Goal: Task Accomplishment & Management: Complete application form

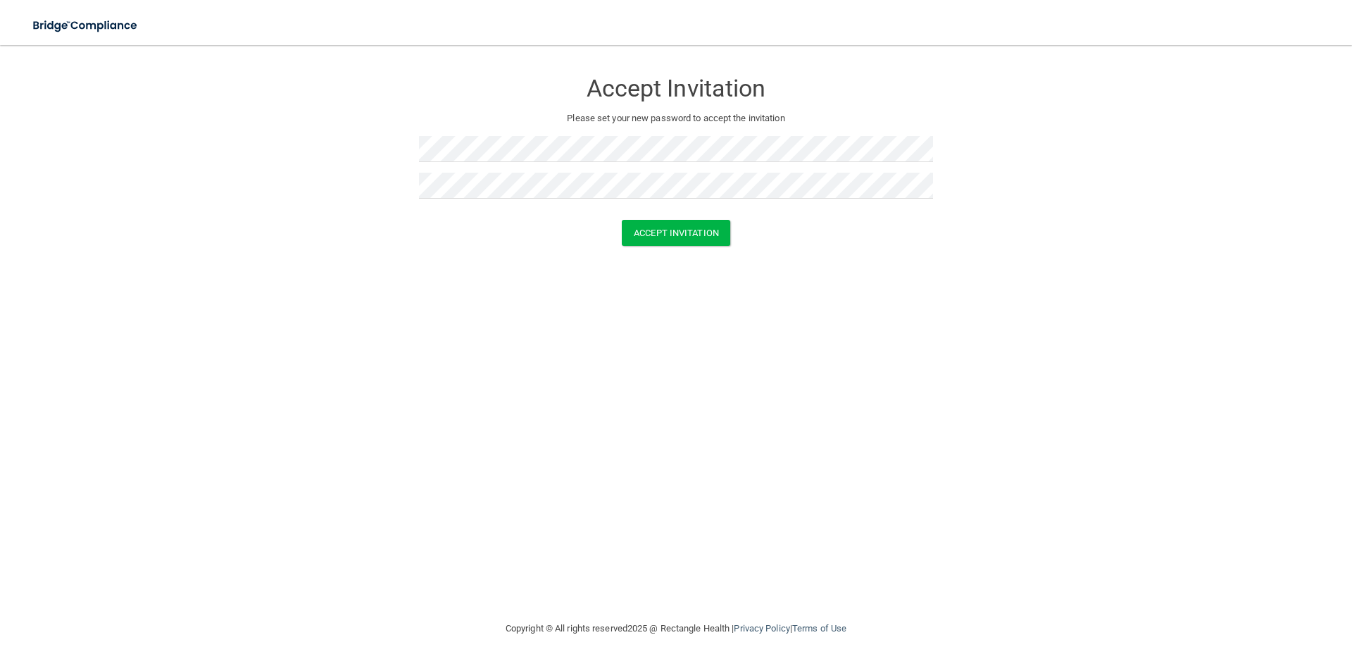
click at [668, 406] on div "Accept Invitation Please set your new password to accept the invitation Accept …" at bounding box center [676, 332] width 1296 height 547
click at [673, 246] on form "Accept Invitation Please set your new password to accept the invitation Accept …" at bounding box center [676, 161] width 1296 height 204
click at [684, 229] on button "Accept Invitation" at bounding box center [676, 233] width 108 height 26
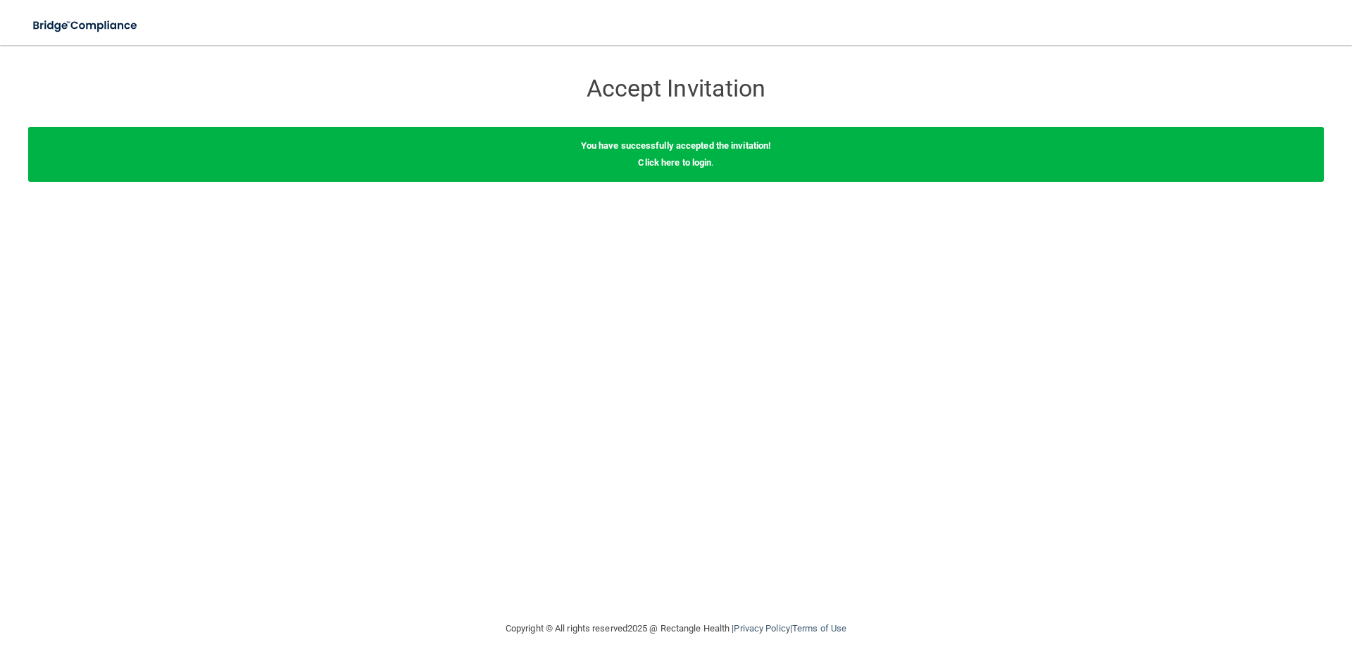
click at [869, 316] on div "Accept Invitation Please set your new password to accept the invitation Accept …" at bounding box center [676, 332] width 1296 height 547
click at [665, 160] on link "Click here to login" at bounding box center [674, 162] width 73 height 11
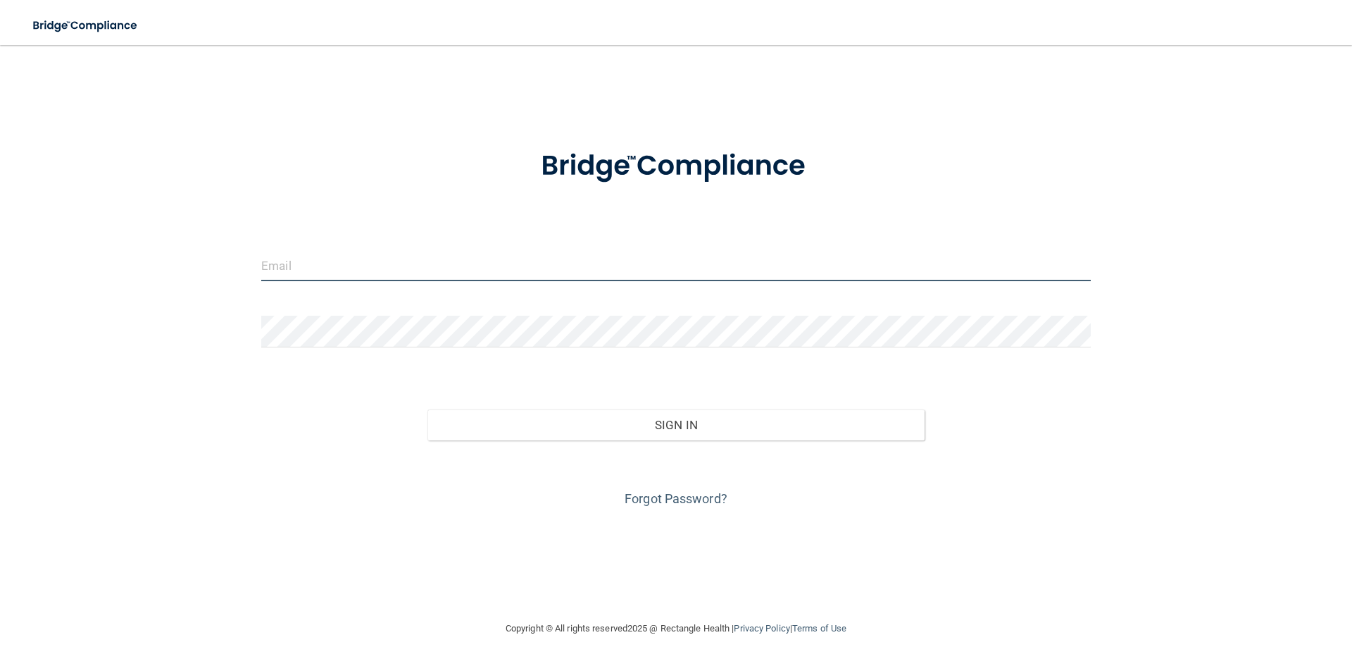
click at [460, 272] on input "email" at bounding box center [676, 265] width 830 height 32
type input "[EMAIL_ADDRESS][DOMAIN_NAME]"
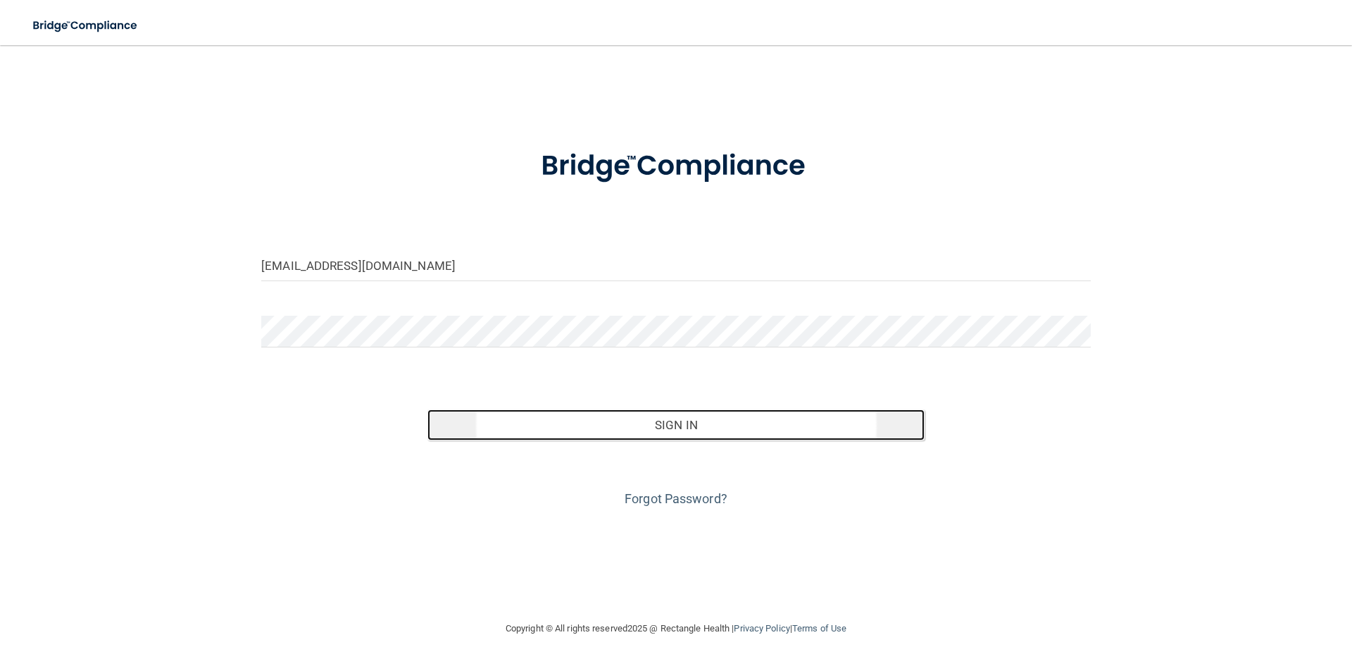
click at [714, 428] on button "Sign In" at bounding box center [677, 424] width 498 height 31
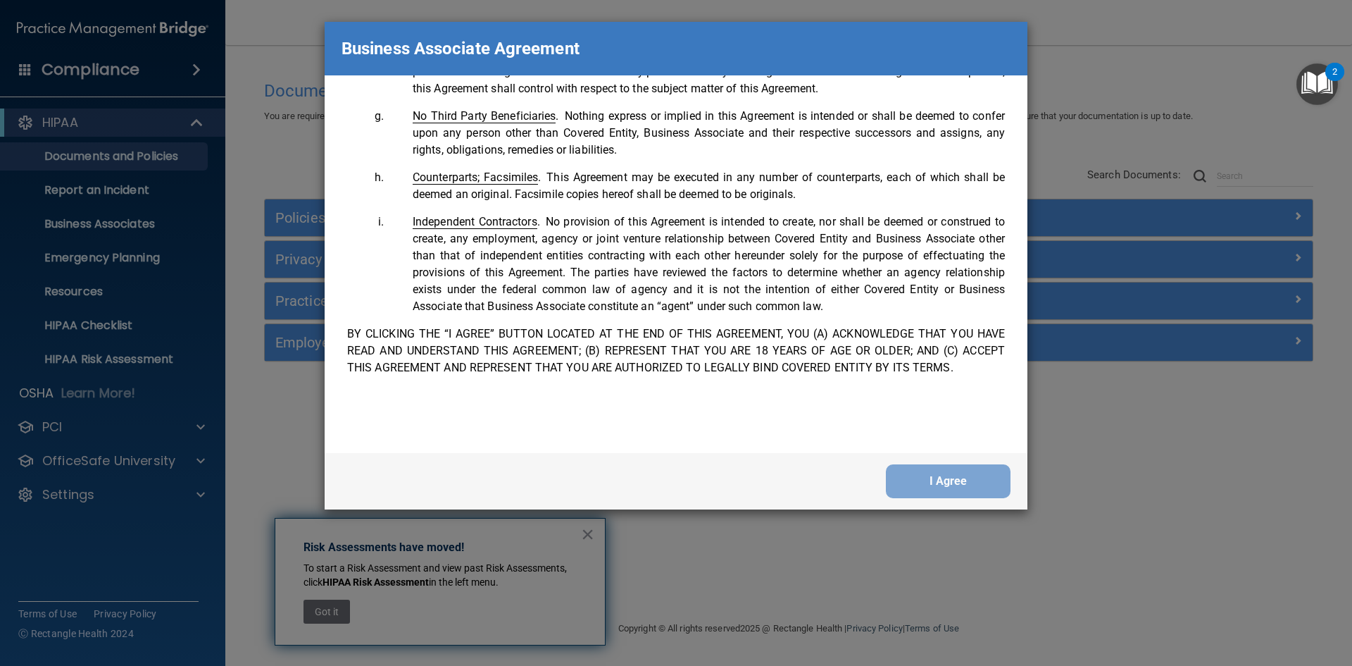
scroll to position [2872, 0]
click at [979, 475] on button "I Agree" at bounding box center [948, 481] width 125 height 34
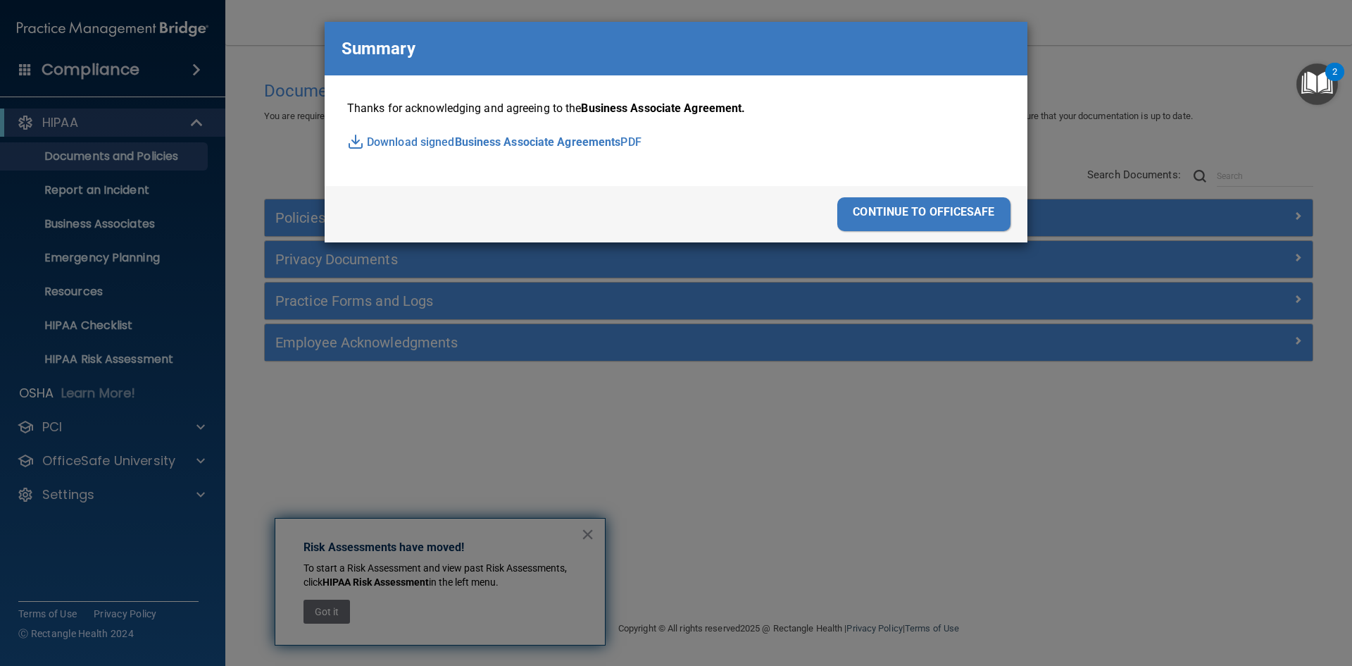
click at [899, 218] on div "continue to officesafe" at bounding box center [923, 214] width 173 height 34
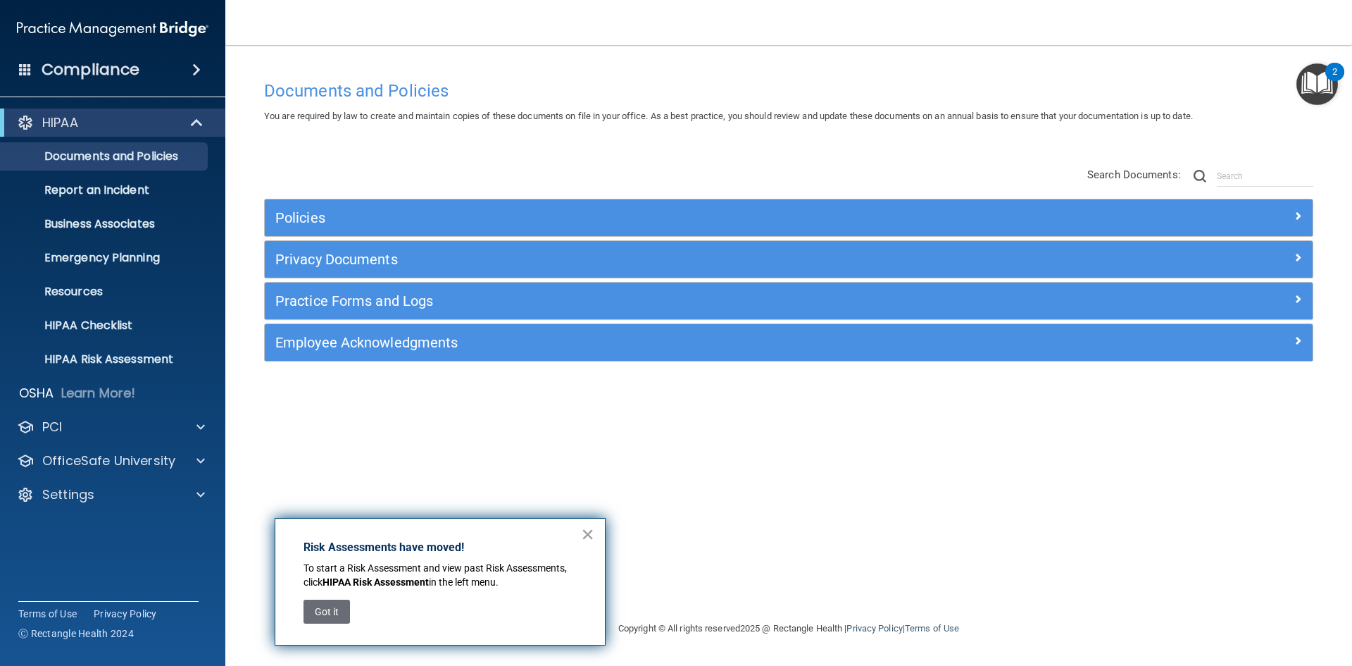
click at [582, 533] on button "×" at bounding box center [587, 534] width 13 height 23
